Goal: Unclear: Browse casually

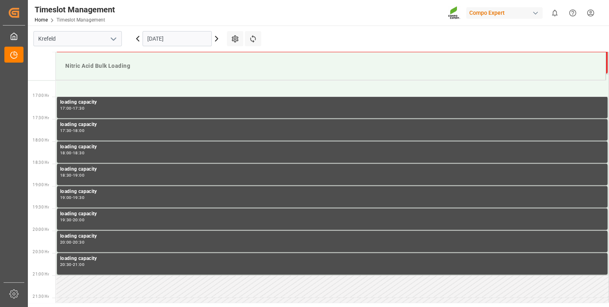
scroll to position [753, 0]
